Goal: Share content: Share content

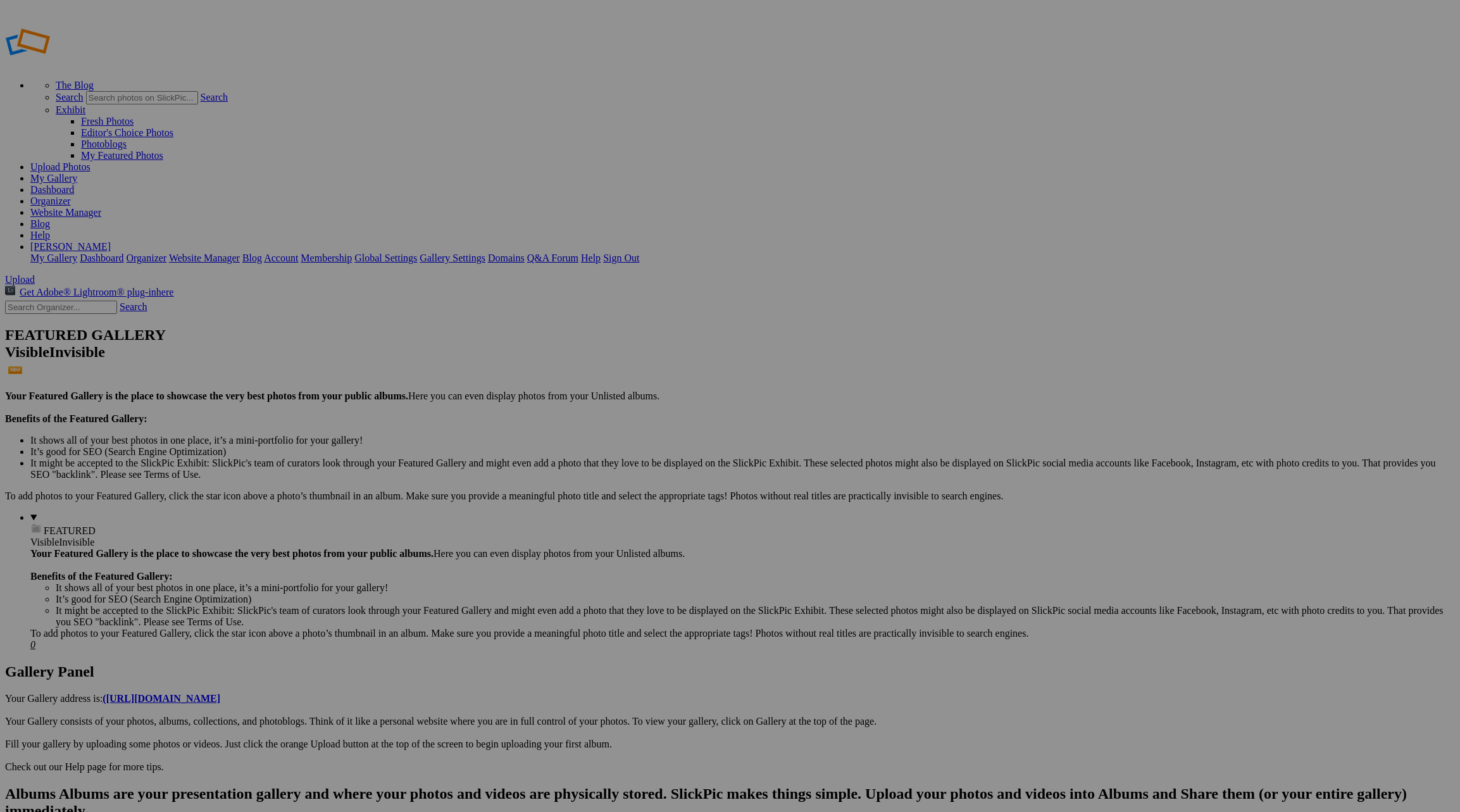
type input "Album-2025-09-09-212"
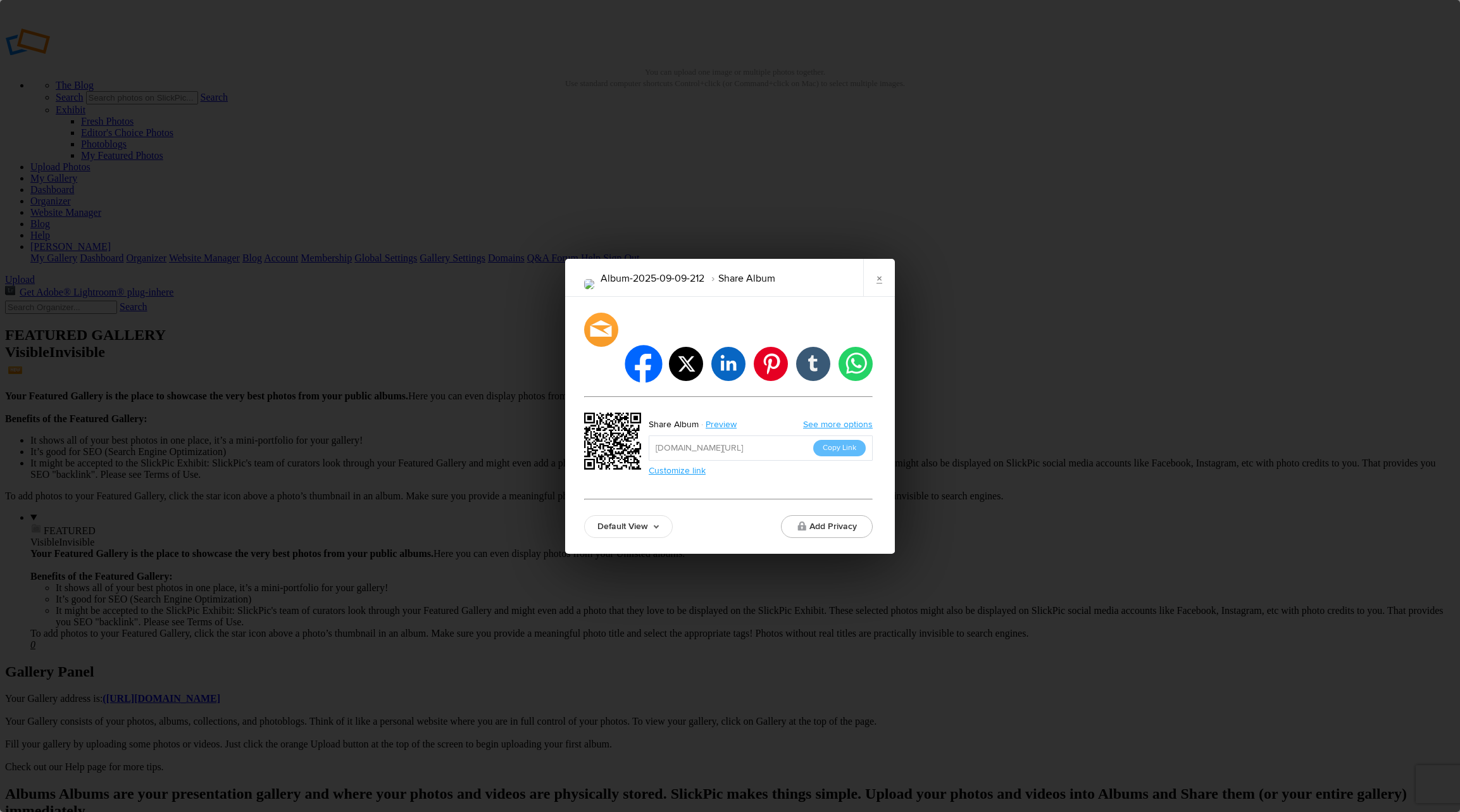
click at [647, 348] on li "facebook" at bounding box center [643, 363] width 37 height 37
click at [542, 305] on div "Album-2025-09-09-212 Share Album × facebook twitter linkedin pinterest tumblr w…" at bounding box center [730, 406] width 1460 height 812
click at [880, 293] on link "×" at bounding box center [879, 278] width 32 height 38
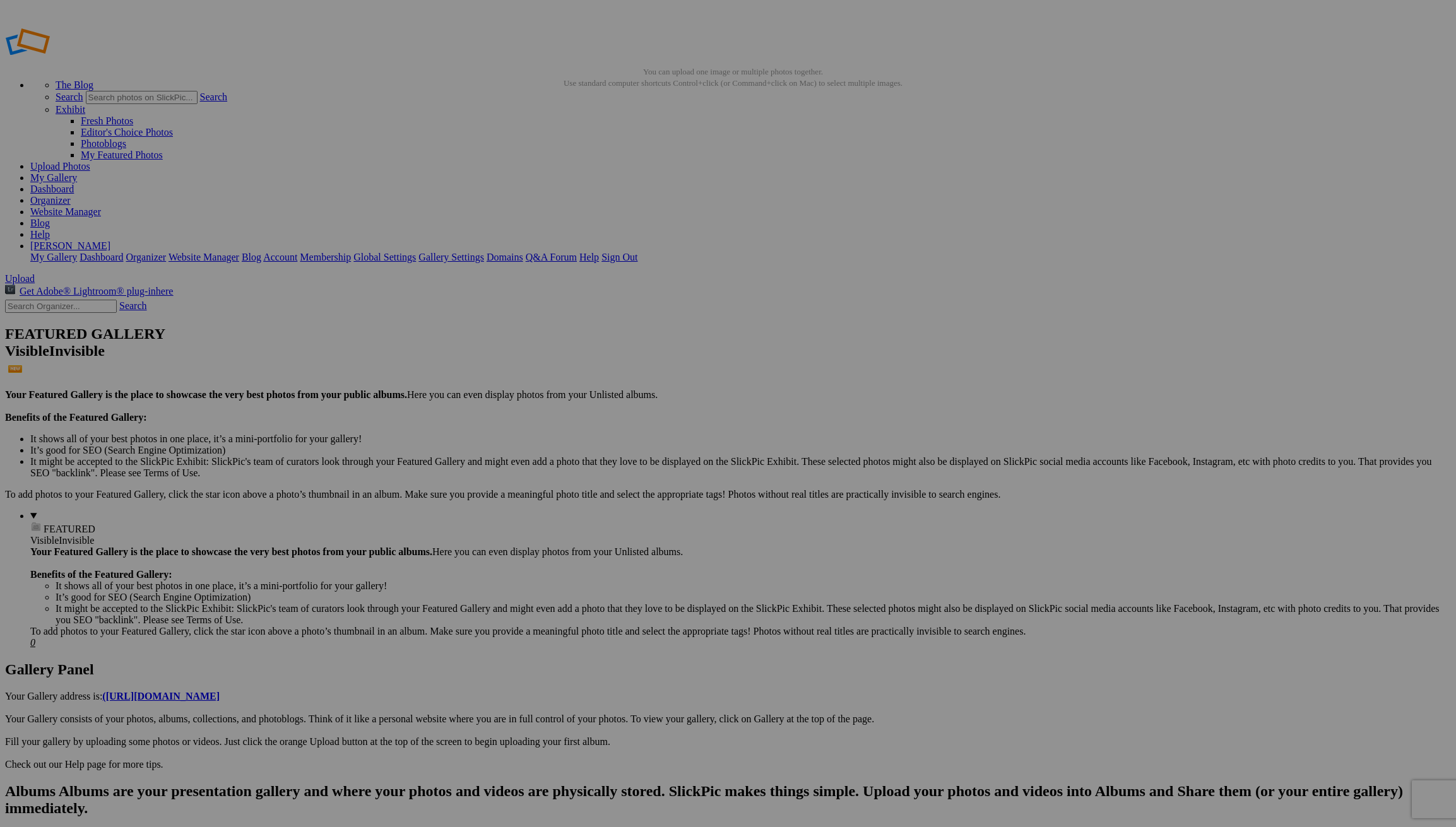
click at [34, 273] on span "Upload" at bounding box center [20, 278] width 30 height 11
